Goal: Transaction & Acquisition: Subscribe to service/newsletter

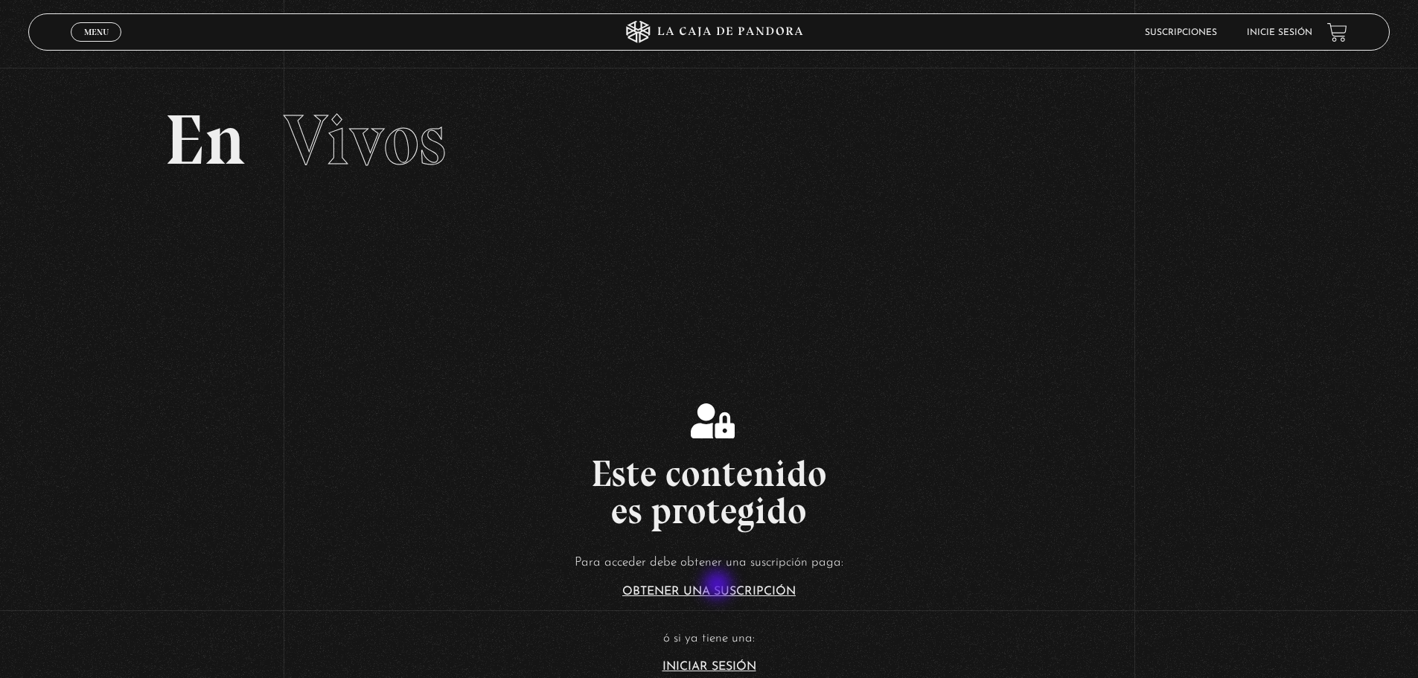
click at [719, 587] on link "Obtener una suscripción" at bounding box center [708, 592] width 173 height 12
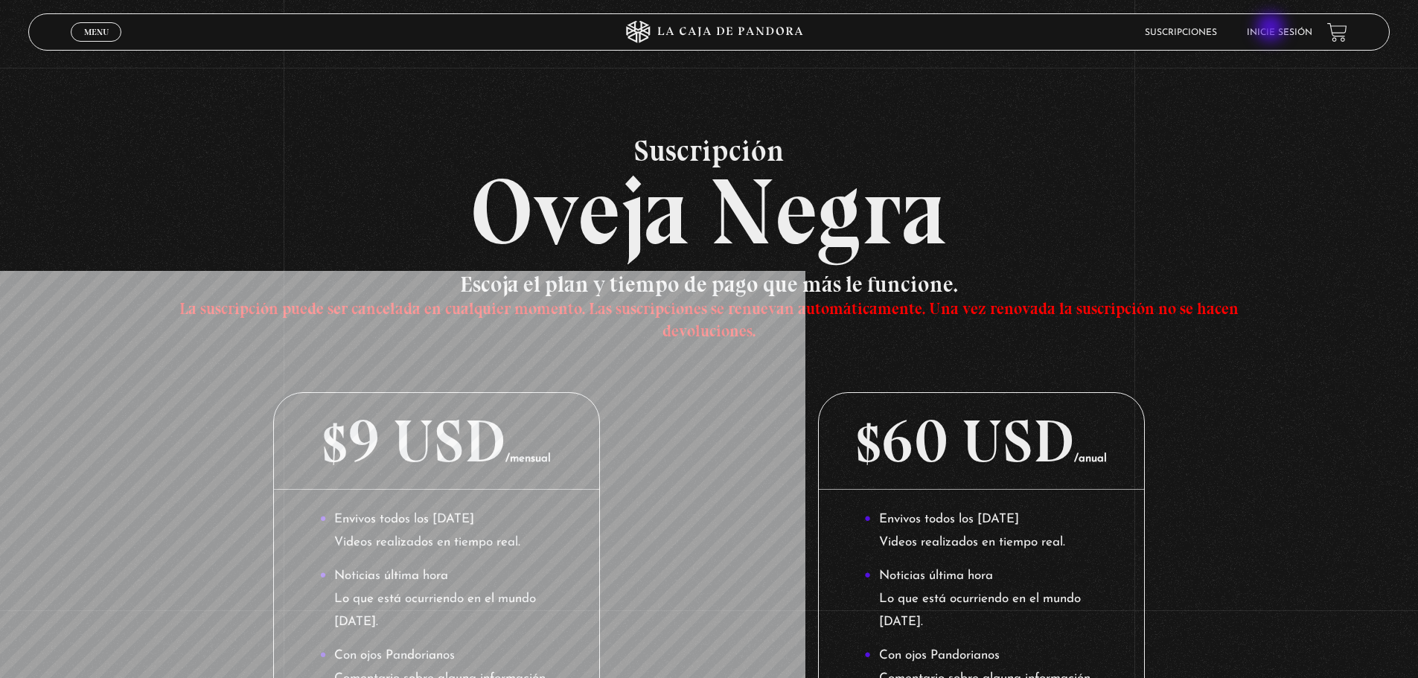
click at [1272, 28] on link "Inicie sesión" at bounding box center [1279, 32] width 65 height 9
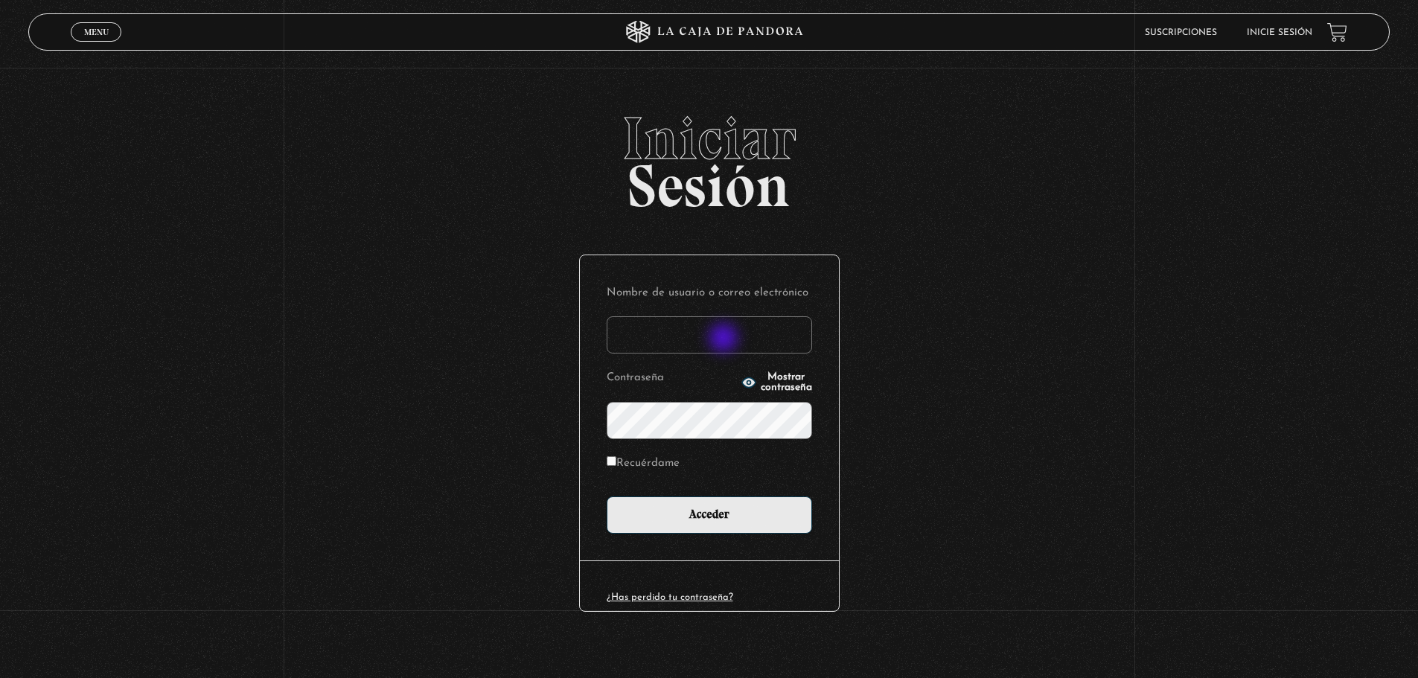
click at [725, 339] on input "Nombre de usuario o correo electrónico" at bounding box center [709, 334] width 205 height 37
type input "lauvargas19@hotmail.com"
click at [607, 496] on input "Acceder" at bounding box center [709, 514] width 205 height 37
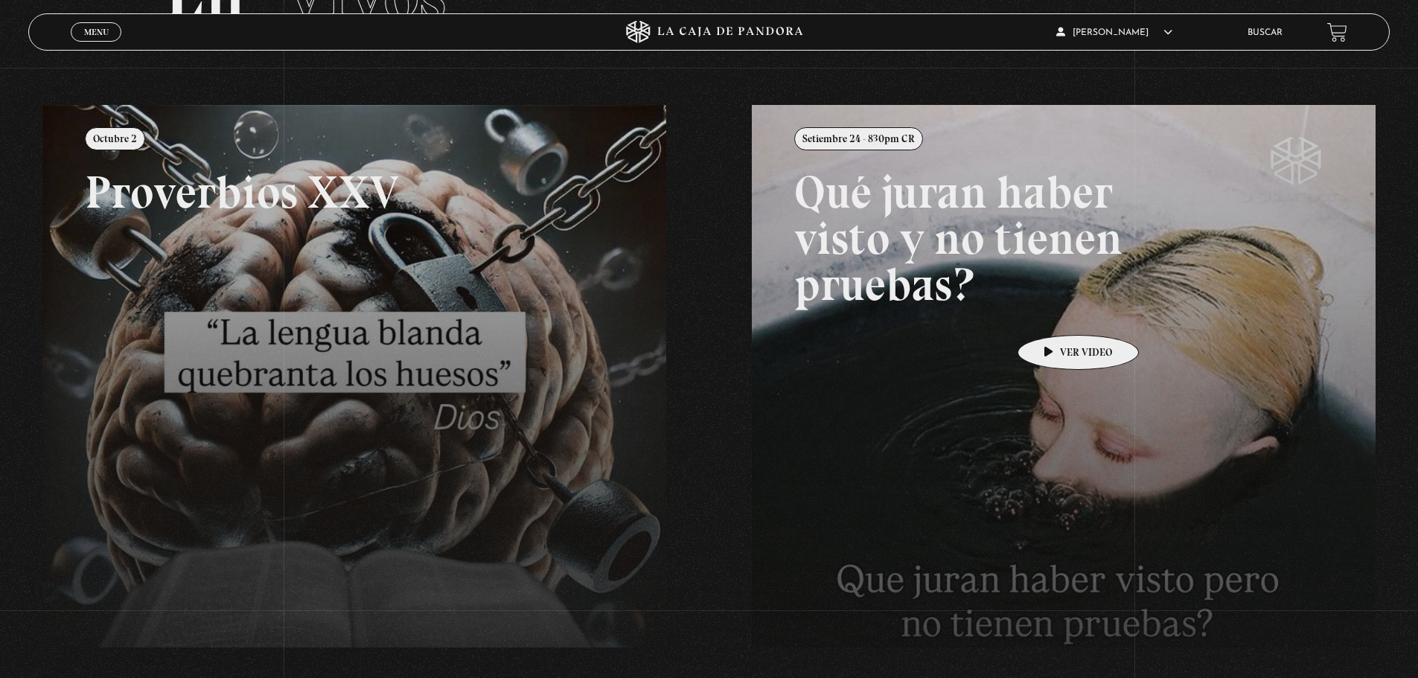
scroll to position [149, 0]
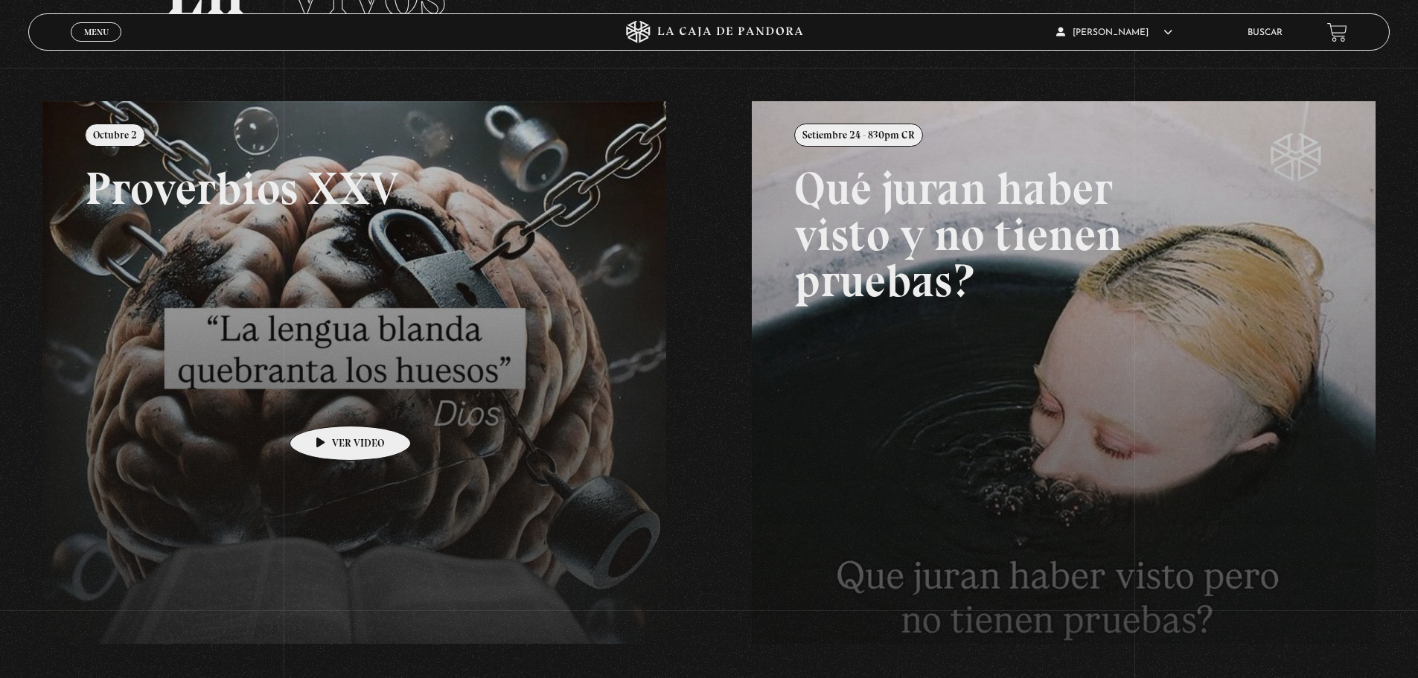
click at [327, 403] on link at bounding box center [751, 440] width 1418 height 678
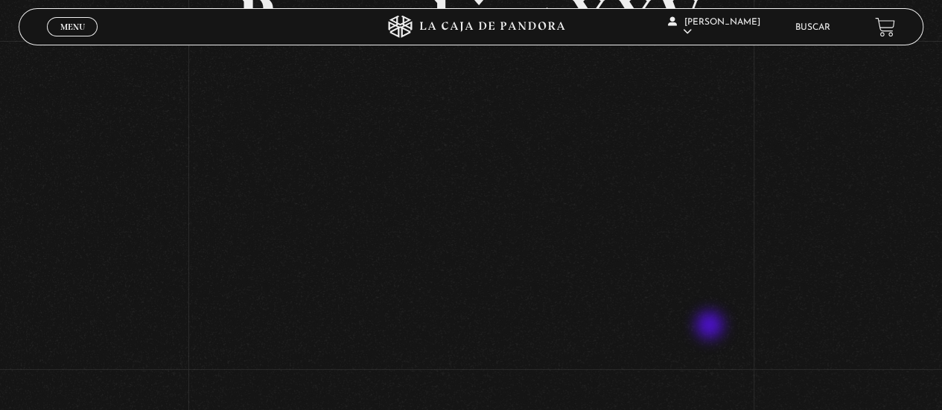
scroll to position [149, 0]
